Goal: Check status: Check status

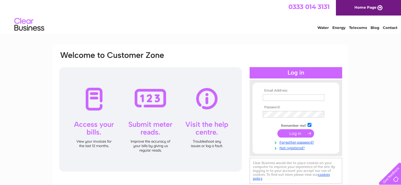
type input "johncascone51@yahoo.co.uk"
click at [294, 130] on input "submit" at bounding box center [295, 133] width 37 height 8
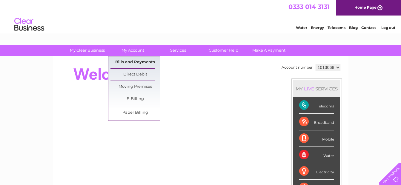
click at [129, 61] on link "Bills and Payments" at bounding box center [134, 62] width 49 height 12
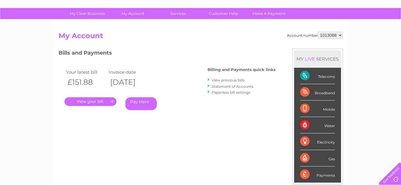
scroll to position [41, 0]
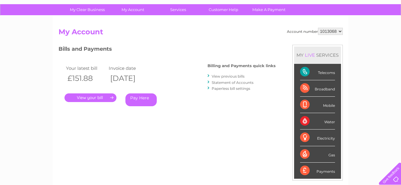
click at [87, 95] on link "." at bounding box center [90, 97] width 52 height 9
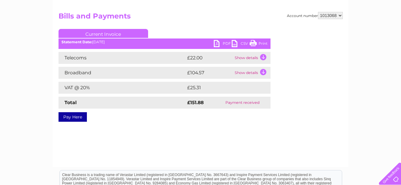
scroll to position [56, 0]
click at [262, 41] on link "Print" at bounding box center [258, 44] width 18 height 9
click at [261, 41] on link "Print" at bounding box center [258, 44] width 18 height 9
